Goal: Transaction & Acquisition: Obtain resource

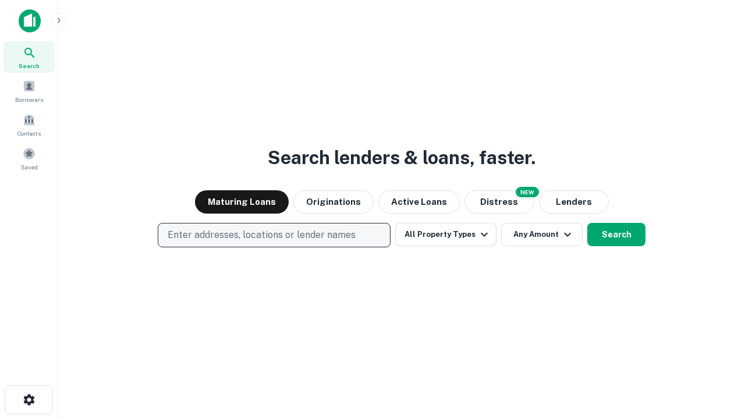
click at [274, 235] on p "Enter addresses, locations or lender names" at bounding box center [262, 235] width 188 height 14
type input "**********"
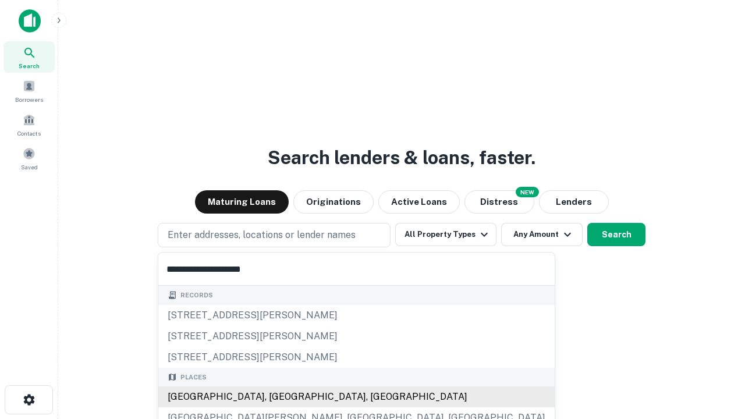
click at [278, 397] on div "[GEOGRAPHIC_DATA], [GEOGRAPHIC_DATA], [GEOGRAPHIC_DATA]" at bounding box center [356, 397] width 396 height 21
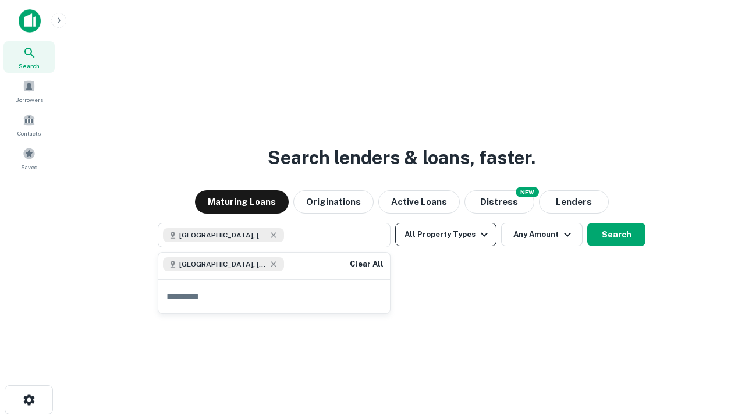
click at [446, 235] on button "All Property Types" at bounding box center [445, 234] width 101 height 23
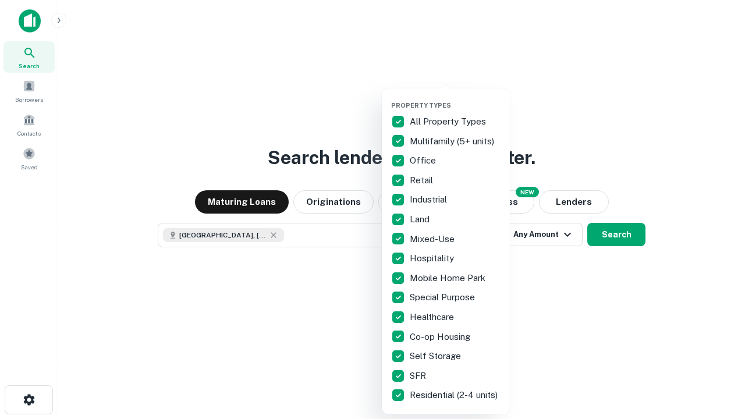
click at [455, 98] on button "button" at bounding box center [455, 98] width 128 height 1
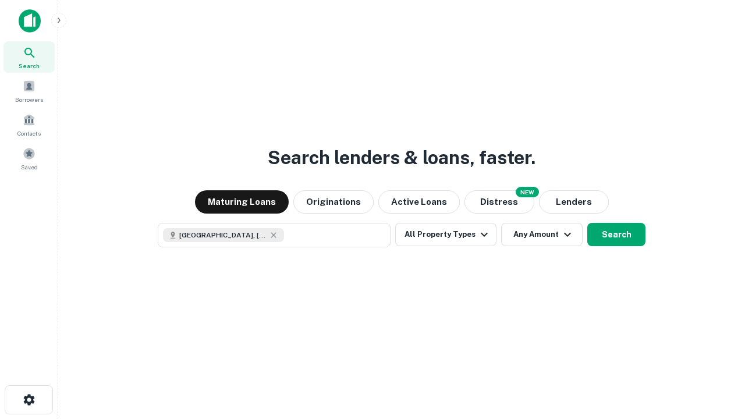
scroll to position [19, 0]
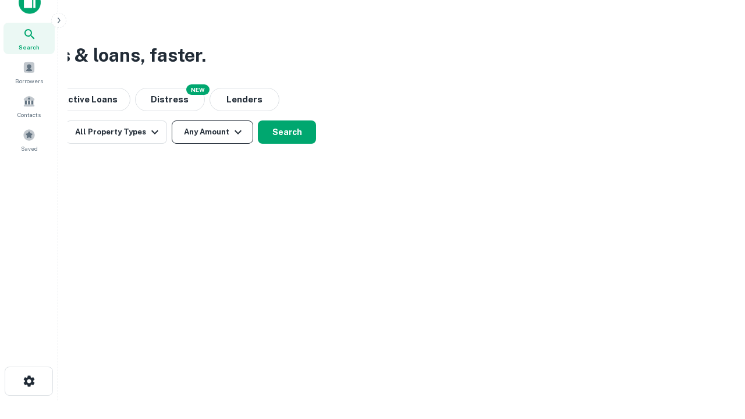
click at [212, 132] on button "Any Amount" at bounding box center [212, 131] width 81 height 23
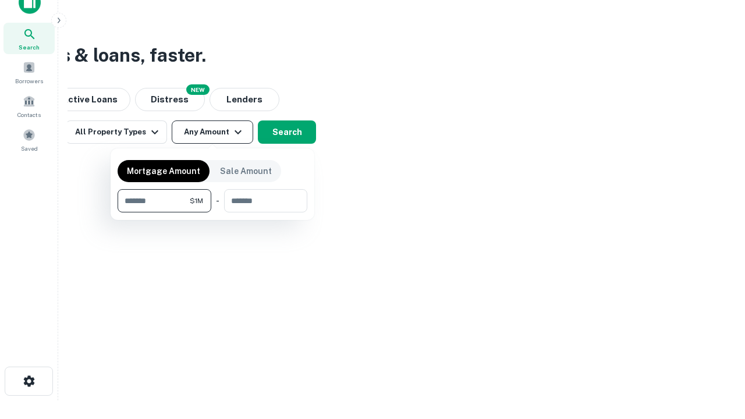
type input "*******"
click at [212, 212] on button "button" at bounding box center [213, 212] width 190 height 1
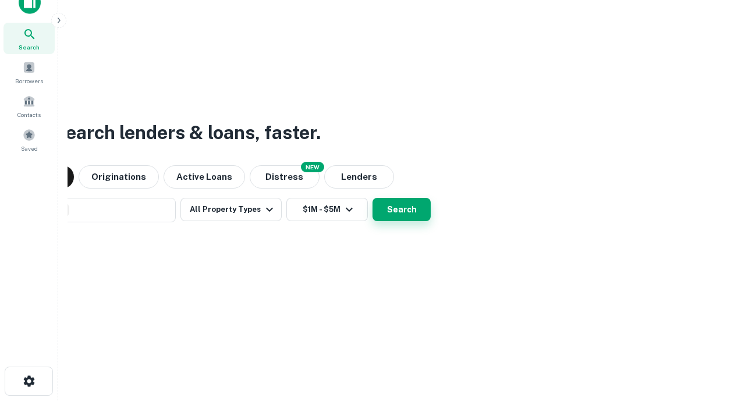
click at [373, 198] on button "Search" at bounding box center [402, 209] width 58 height 23
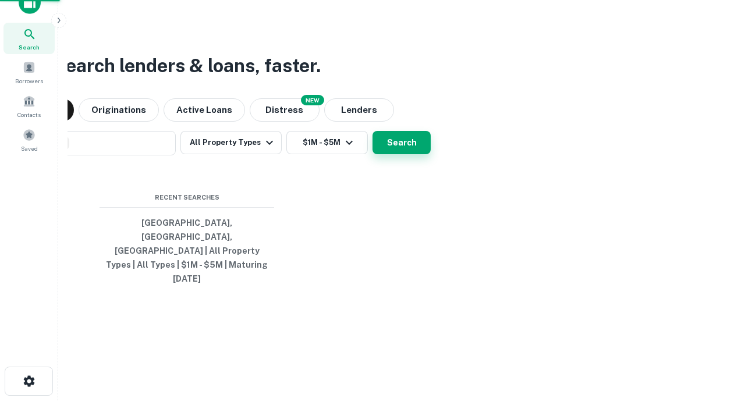
scroll to position [31, 329]
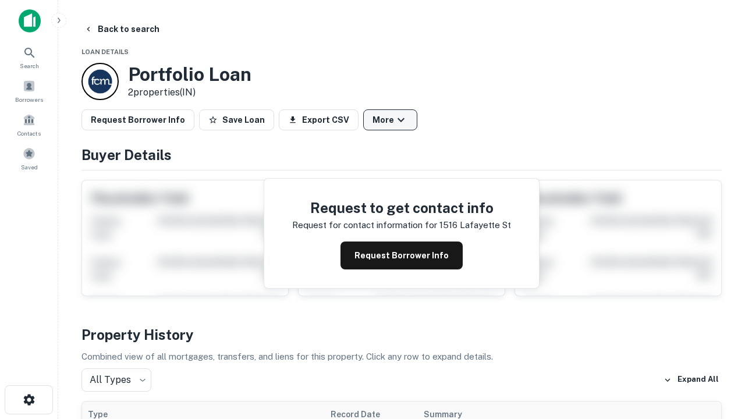
click at [390, 120] on button "More" at bounding box center [390, 119] width 54 height 21
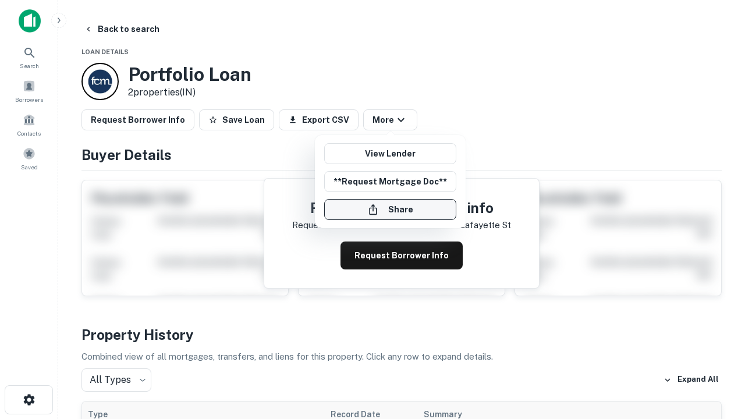
click at [390, 210] on button "Share" at bounding box center [390, 209] width 132 height 21
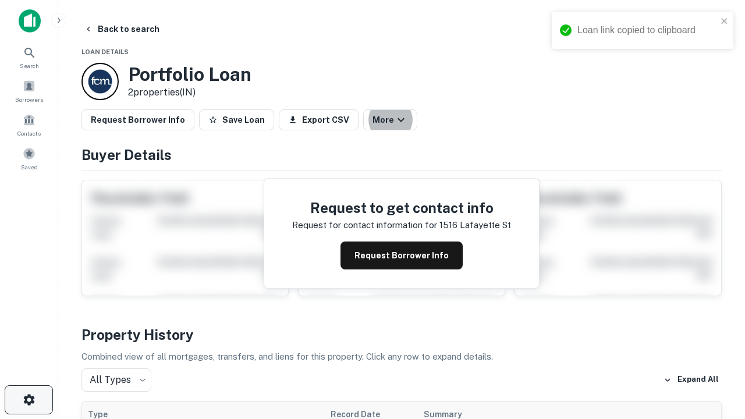
click at [29, 400] on icon "button" at bounding box center [29, 400] width 14 height 14
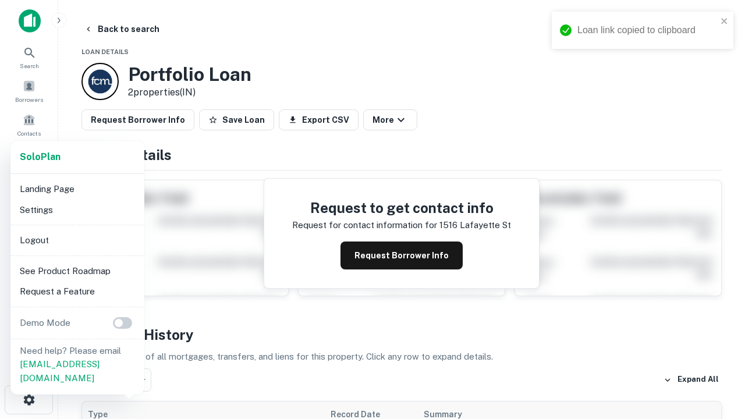
click at [77, 240] on li "Logout" at bounding box center [77, 240] width 125 height 21
